Goal: Information Seeking & Learning: Learn about a topic

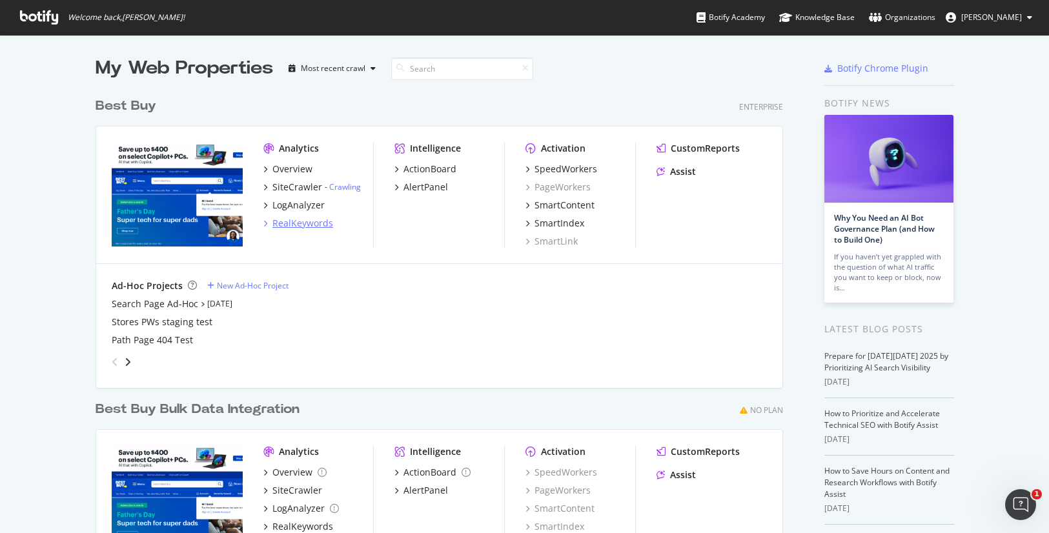
click at [295, 221] on div "RealKeywords" at bounding box center [302, 223] width 61 height 13
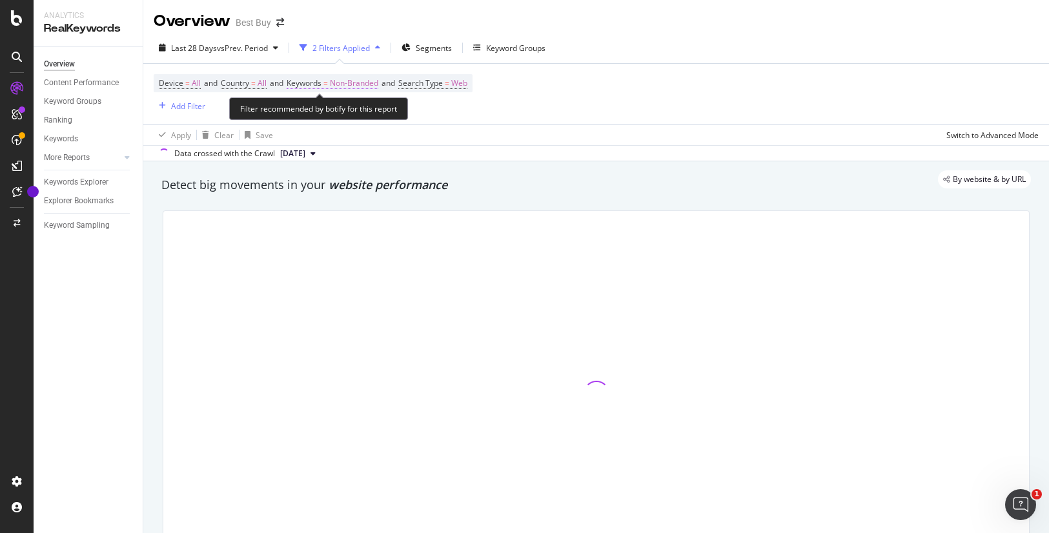
click at [356, 84] on span "Non-Branded" at bounding box center [354, 83] width 48 height 18
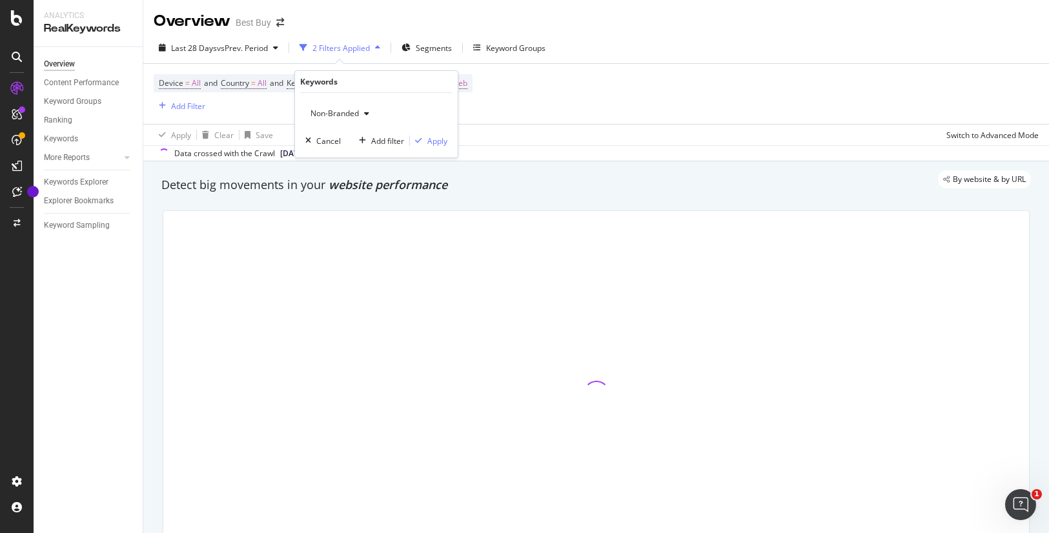
click at [352, 112] on span "Non-Branded" at bounding box center [332, 113] width 54 height 11
click at [365, 111] on icon "button" at bounding box center [366, 114] width 5 height 8
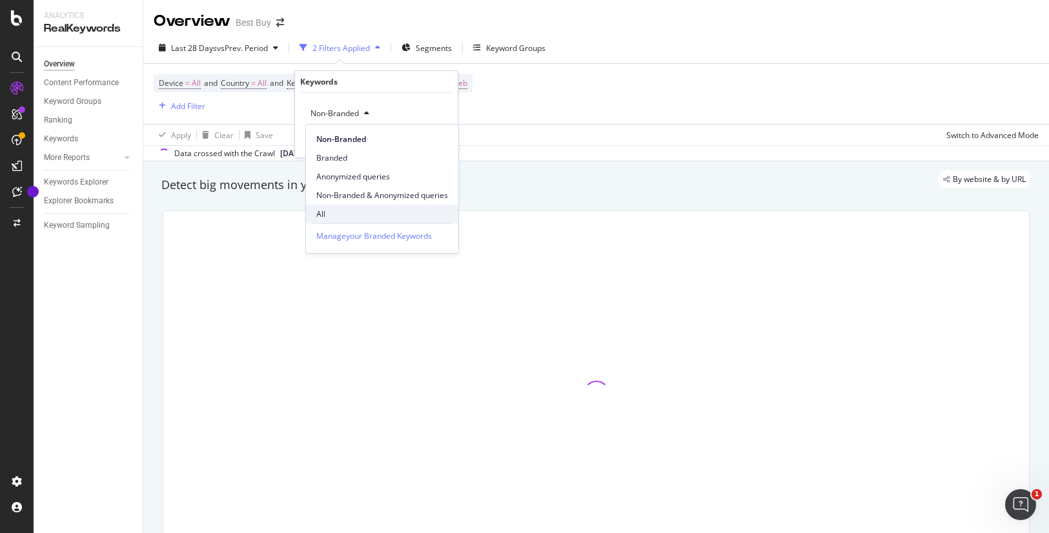
click at [327, 212] on span "All" at bounding box center [382, 214] width 132 height 12
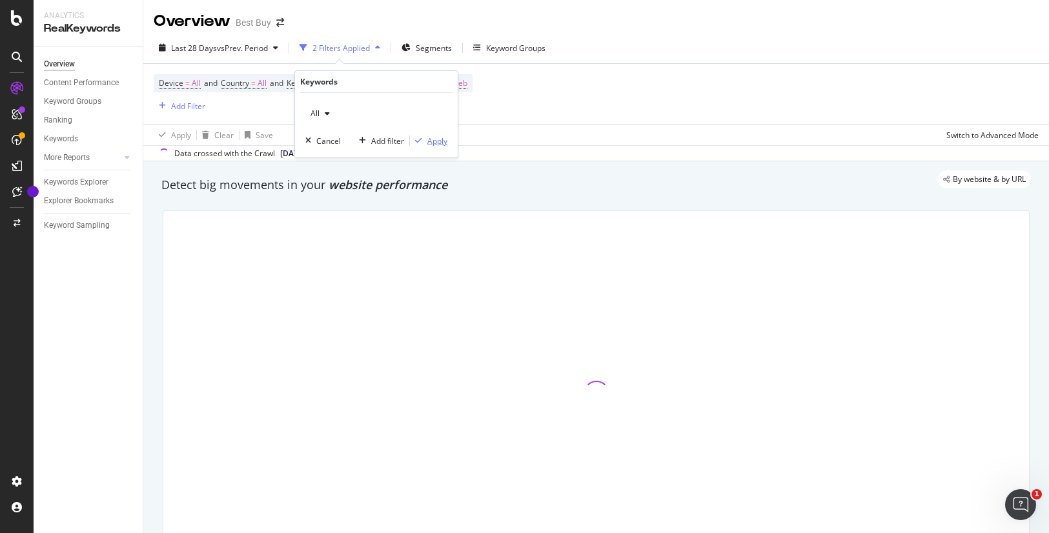
click at [435, 143] on div "Apply" at bounding box center [437, 141] width 20 height 11
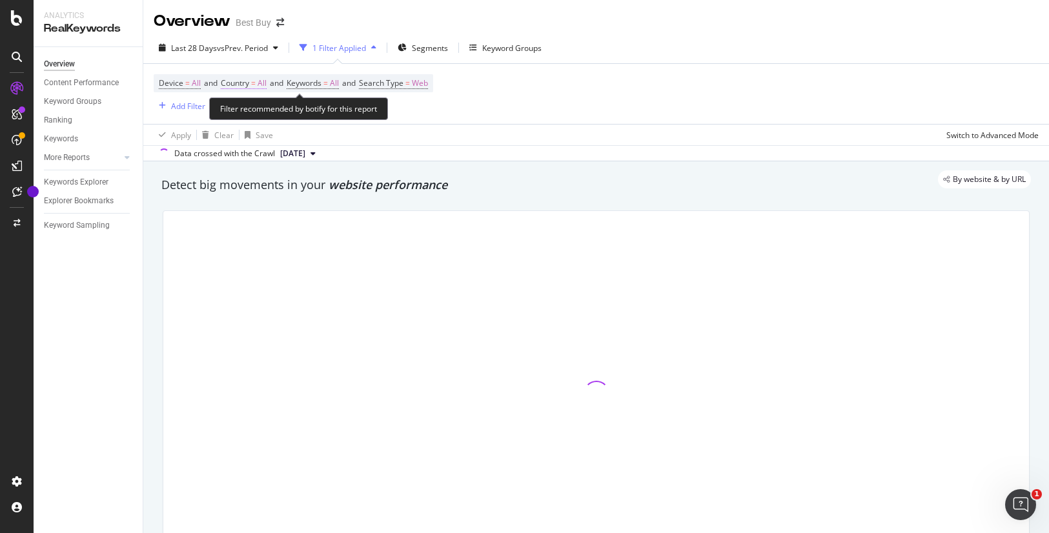
click at [266, 83] on span "All" at bounding box center [261, 83] width 9 height 18
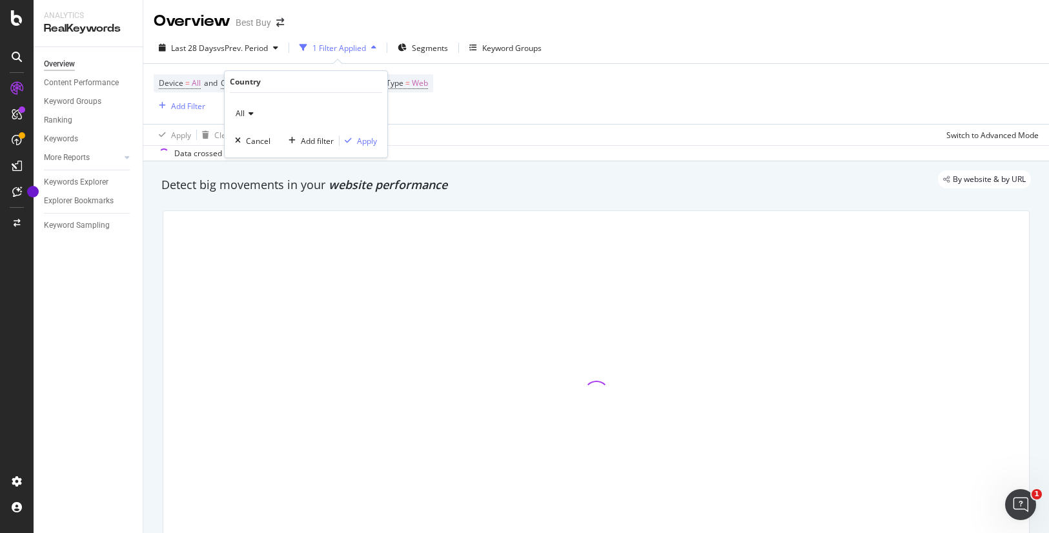
click at [250, 114] on icon at bounding box center [249, 114] width 9 height 8
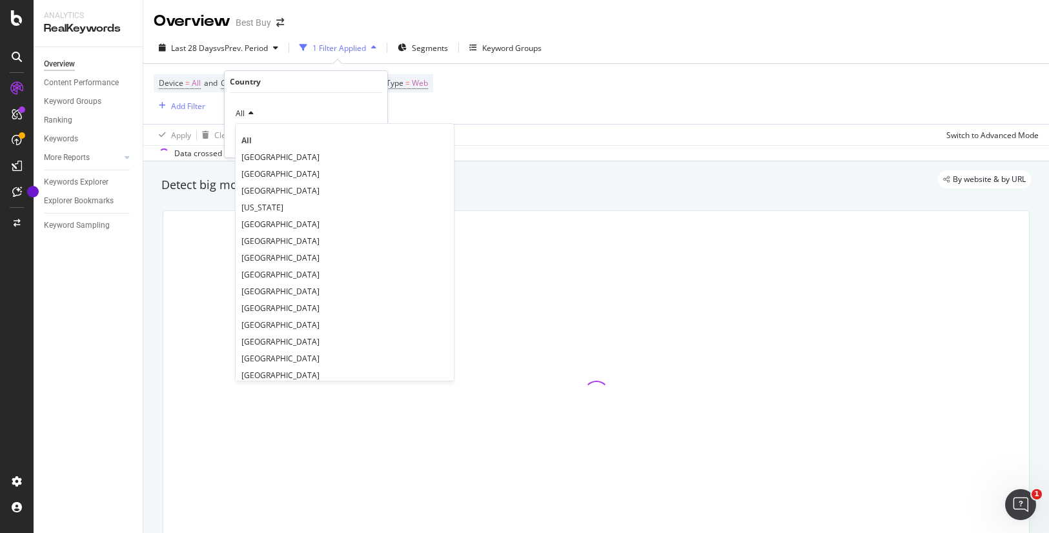
click at [279, 153] on span "[GEOGRAPHIC_DATA]" at bounding box center [280, 157] width 78 height 11
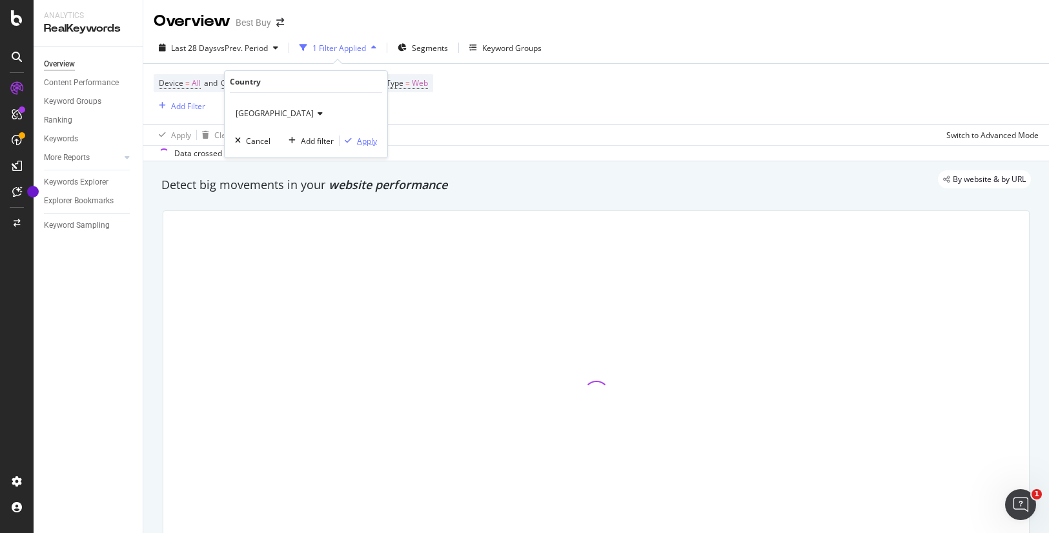
click at [362, 140] on div "Apply" at bounding box center [367, 141] width 20 height 11
click at [186, 108] on div "Add Filter" at bounding box center [188, 106] width 34 height 11
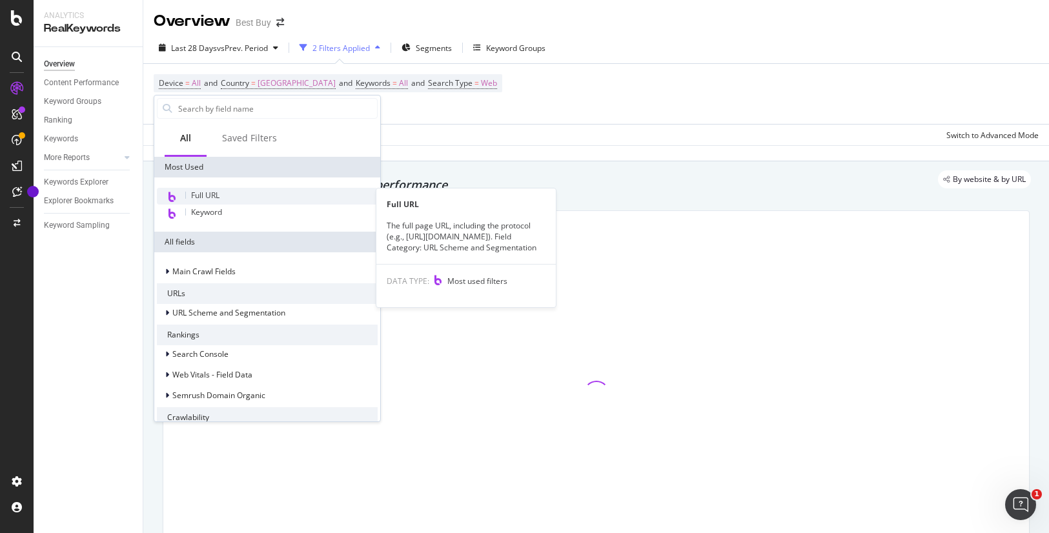
click at [212, 193] on span "Full URL" at bounding box center [205, 195] width 28 height 11
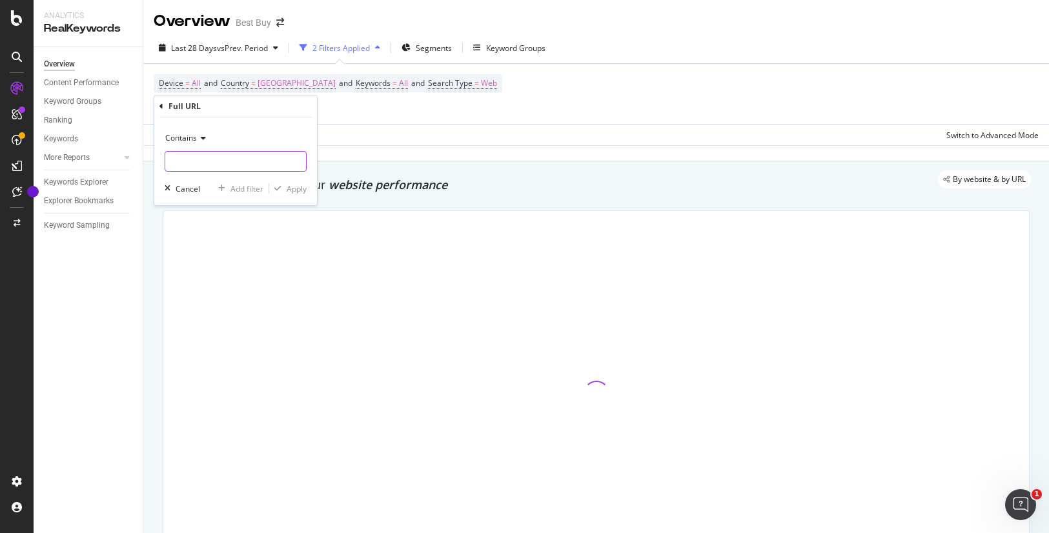
click at [201, 160] on input "text" at bounding box center [235, 161] width 141 height 21
type input "abcat"
drag, startPoint x: 291, startPoint y: 190, endPoint x: 259, endPoint y: 179, distance: 33.7
click at [292, 190] on div "Apply" at bounding box center [296, 188] width 20 height 11
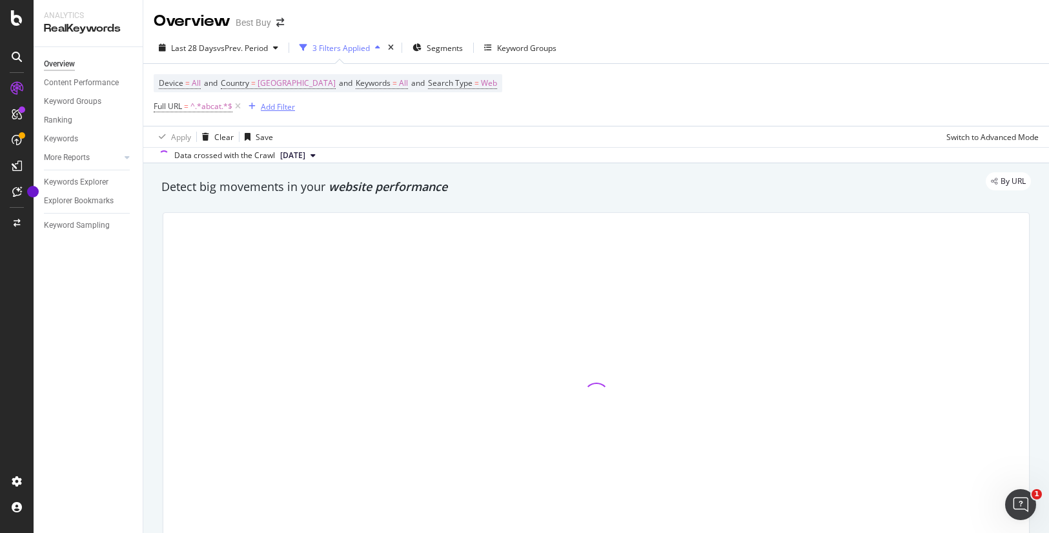
click at [277, 108] on div "Add Filter" at bounding box center [278, 106] width 34 height 11
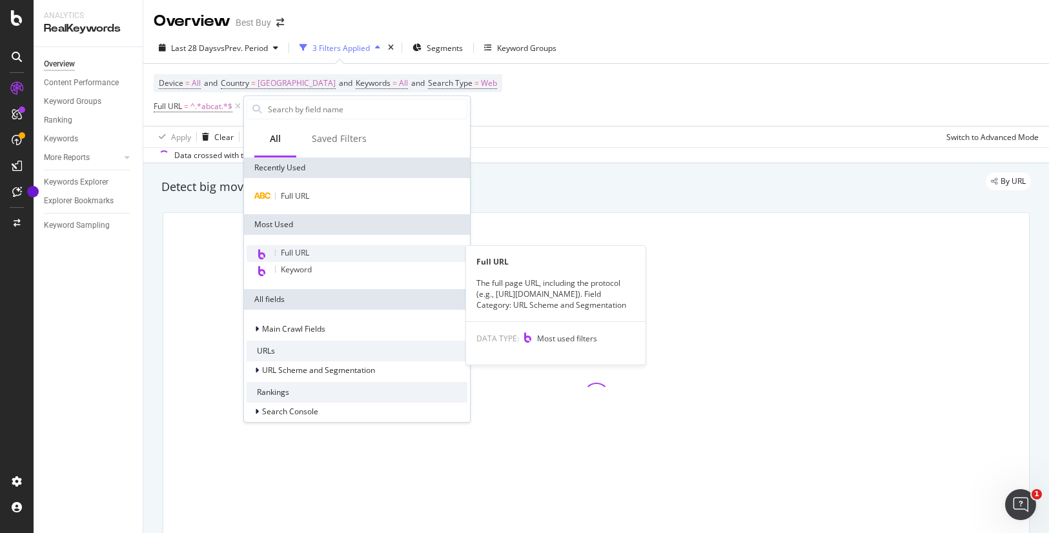
click at [295, 250] on span "Full URL" at bounding box center [295, 252] width 28 height 11
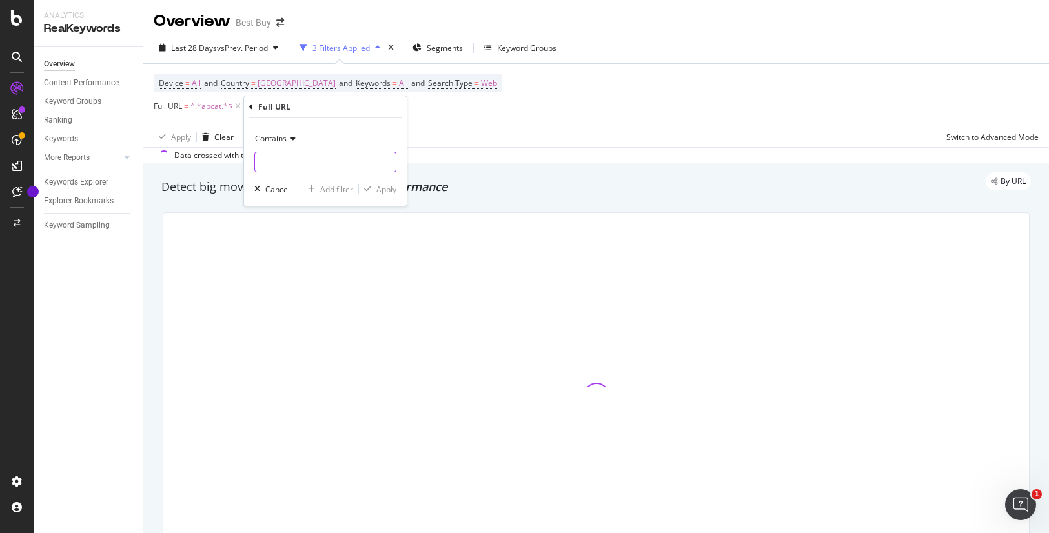
click at [296, 161] on input "text" at bounding box center [325, 162] width 141 height 21
type input "pcmcat"
click at [389, 188] on div "Apply" at bounding box center [386, 189] width 20 height 11
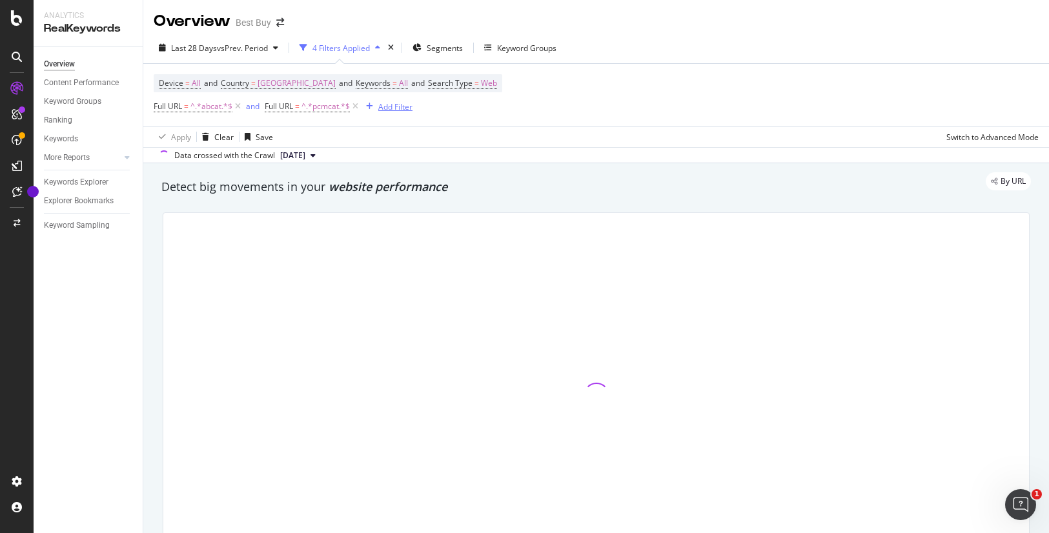
click at [391, 105] on div "Add Filter" at bounding box center [395, 106] width 34 height 11
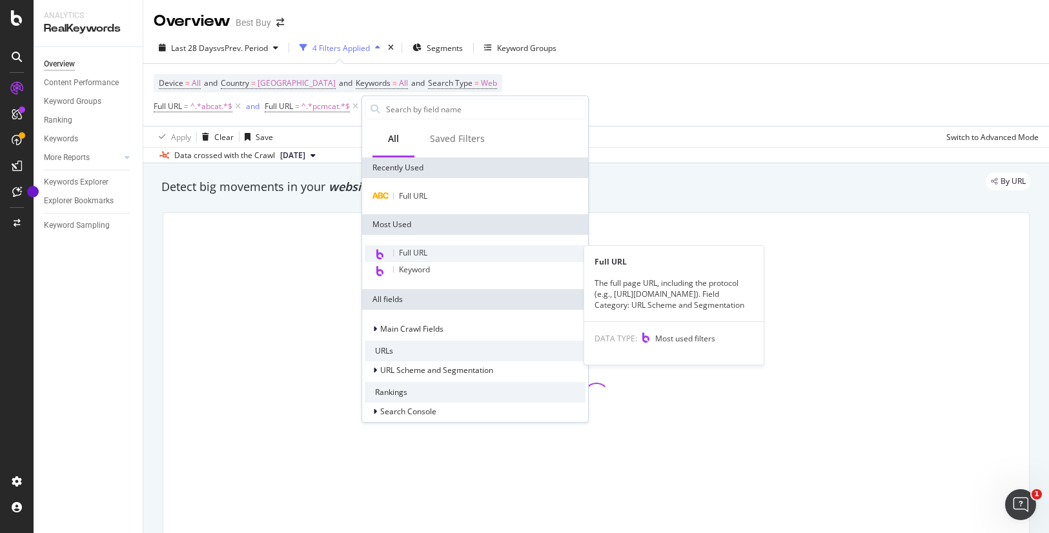
click at [416, 251] on span "Full URL" at bounding box center [413, 252] width 28 height 11
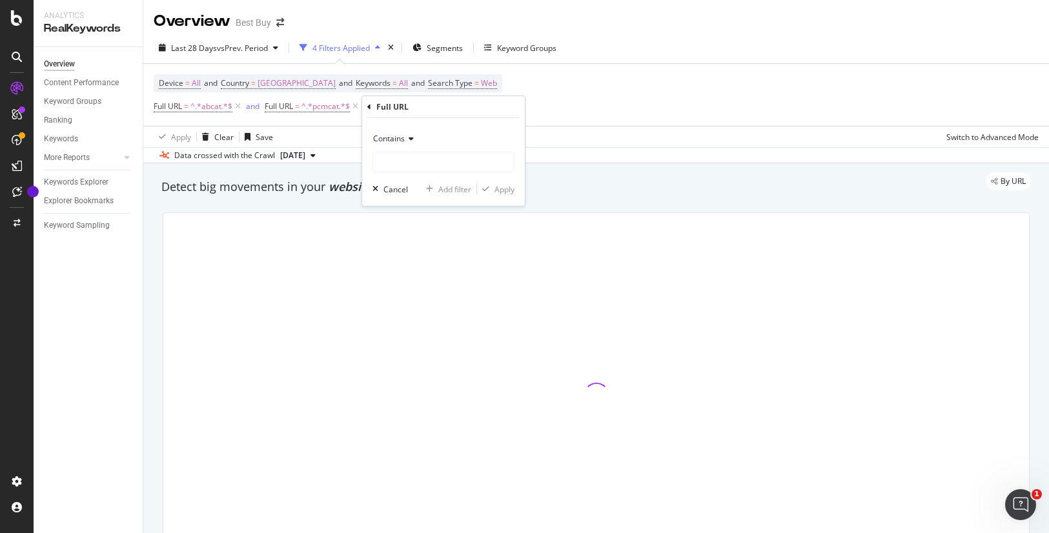
click at [410, 145] on div "Contains" at bounding box center [443, 138] width 142 height 21
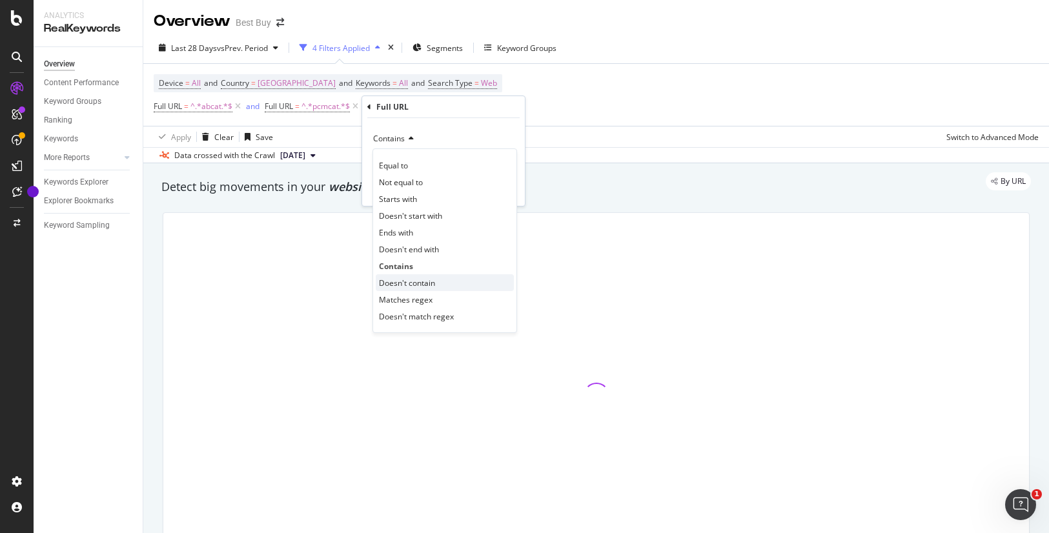
click at [421, 281] on span "Doesn't contain" at bounding box center [407, 282] width 56 height 11
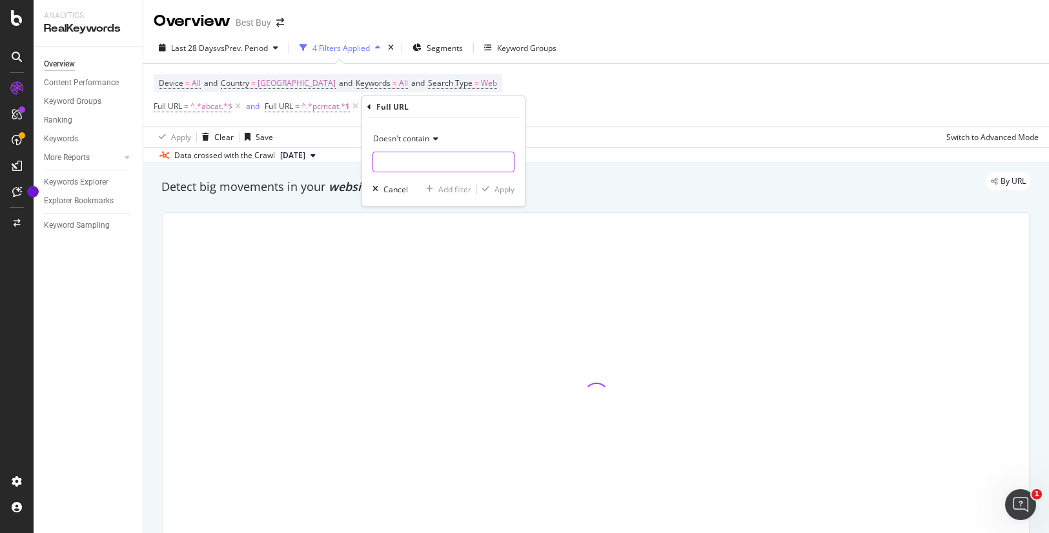
click at [415, 160] on input "text" at bounding box center [443, 162] width 141 height 21
type input "searchpage.jsp"
click at [507, 193] on div "Apply" at bounding box center [504, 189] width 20 height 11
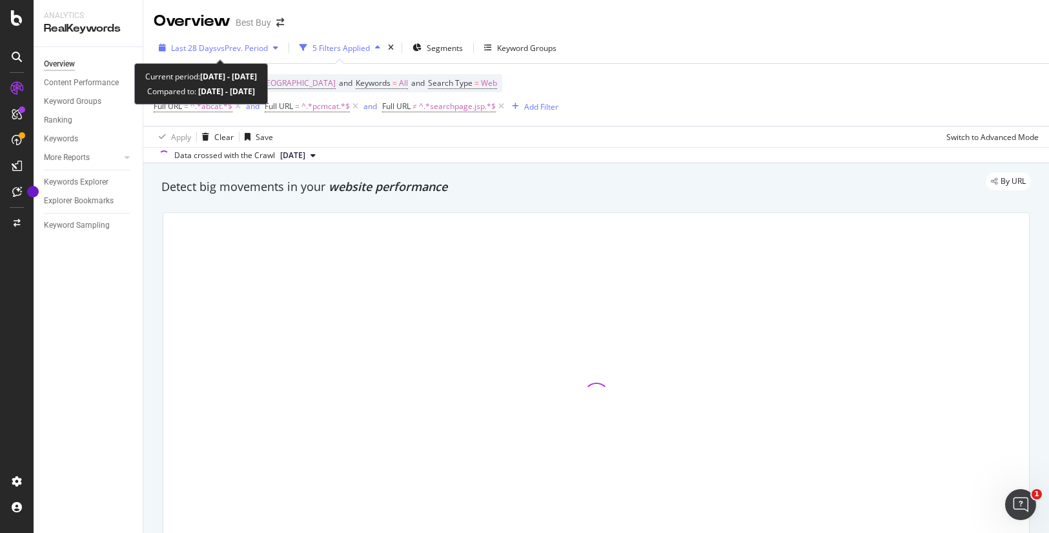
click at [276, 48] on icon "button" at bounding box center [275, 48] width 5 height 8
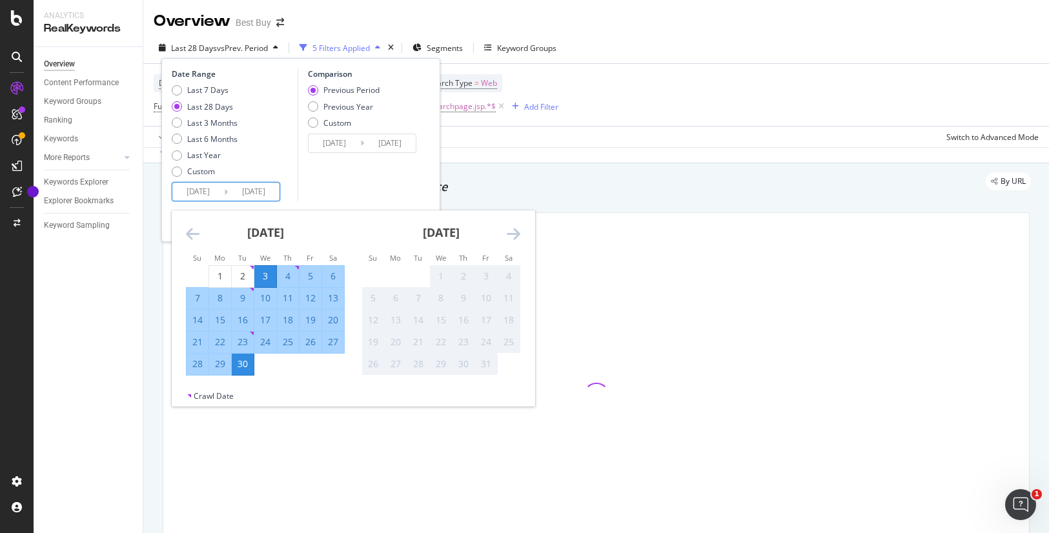
click at [210, 188] on input "[DATE]" at bounding box center [198, 192] width 52 height 18
click at [197, 232] on icon "Move backward to switch to the previous month." at bounding box center [193, 233] width 14 height 15
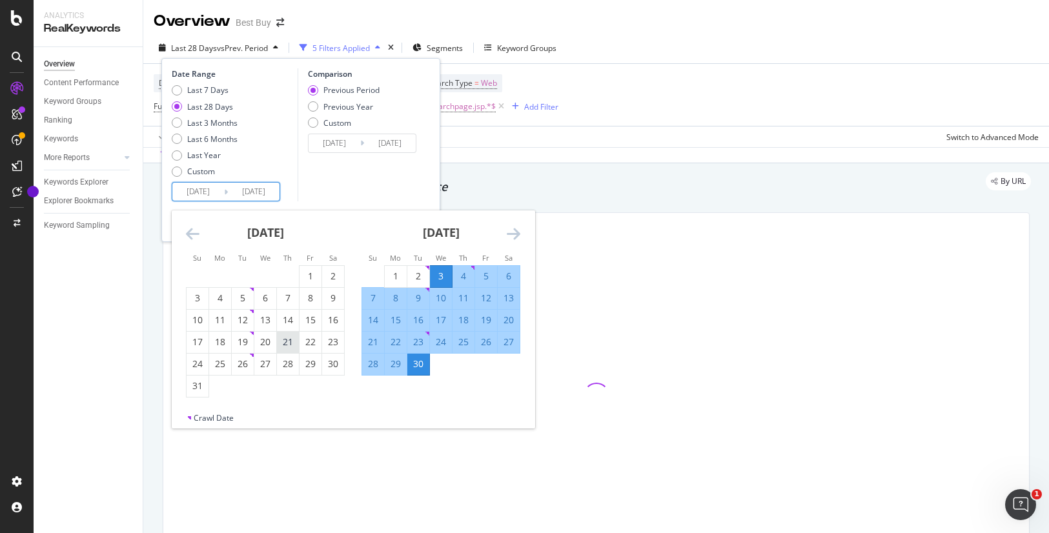
click at [288, 343] on div "21" at bounding box center [288, 342] width 22 height 13
type input "[DATE]"
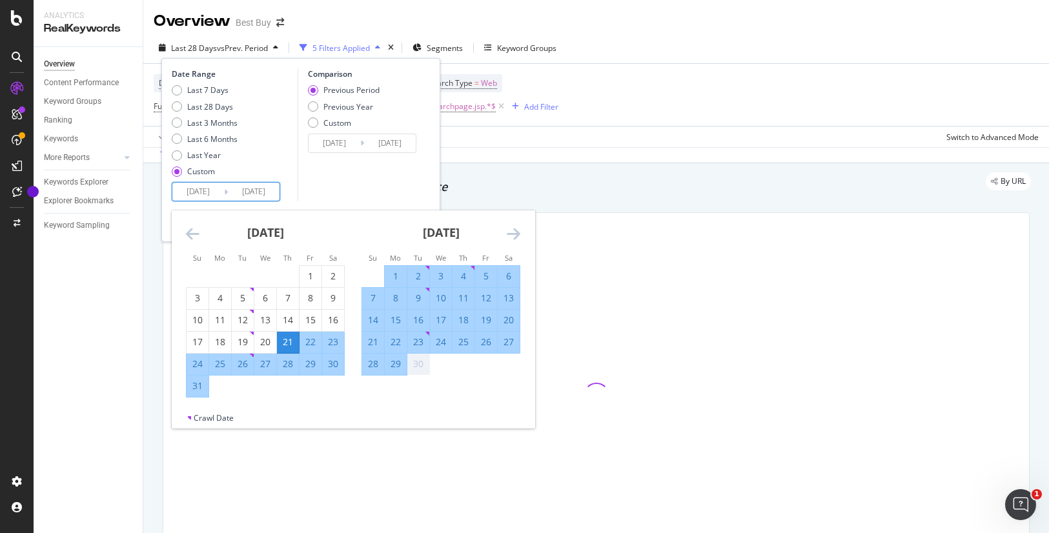
click at [511, 229] on icon "Move forward to switch to the next month." at bounding box center [514, 233] width 14 height 15
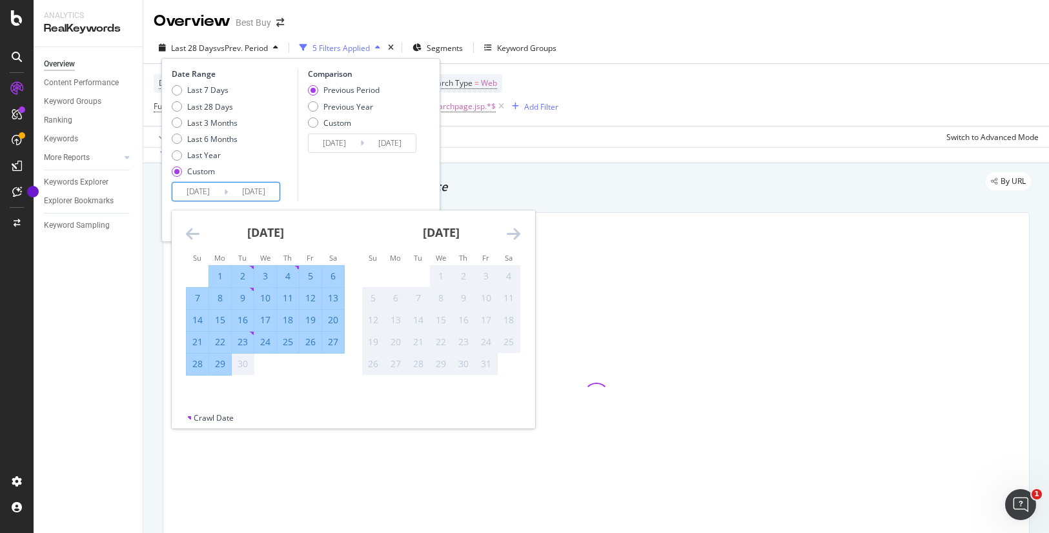
click at [190, 232] on icon "Move backward to switch to the previous month." at bounding box center [193, 233] width 14 height 15
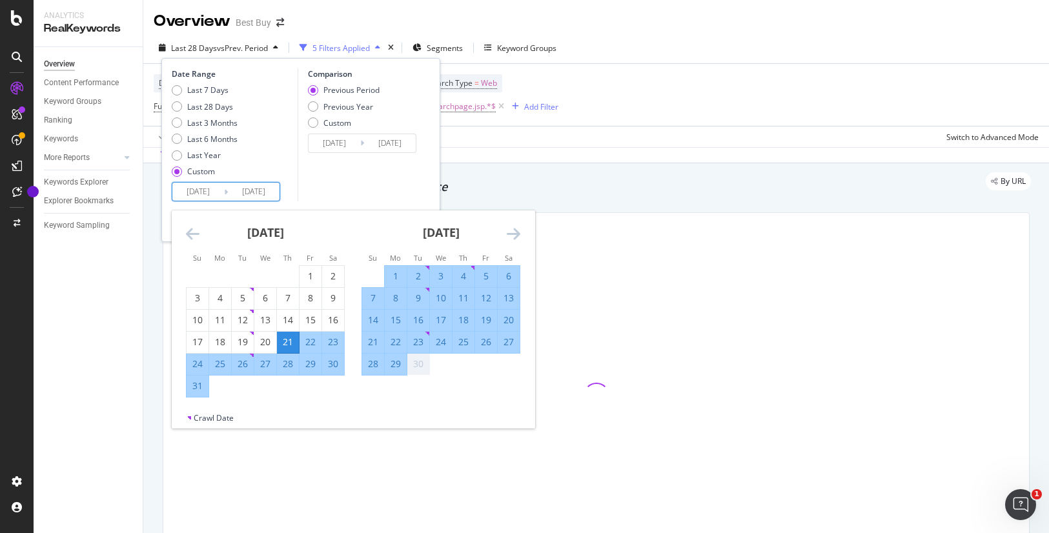
click at [396, 363] on div "29" at bounding box center [396, 363] width 22 height 13
type input "[DATE]"
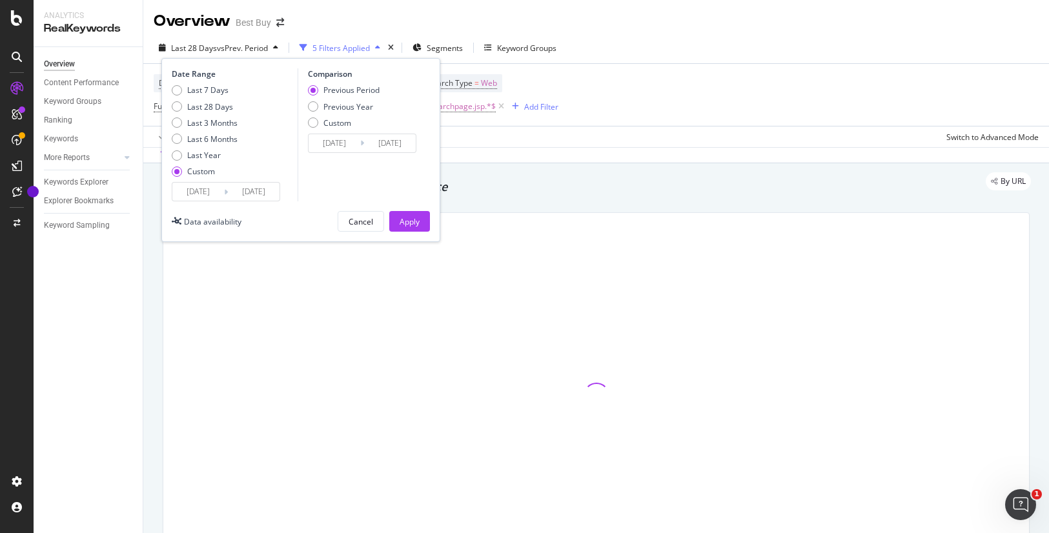
click at [346, 89] on div "Previous Period" at bounding box center [351, 90] width 56 height 11
click at [403, 219] on div "Apply" at bounding box center [409, 221] width 20 height 11
